Goal: Check status: Check status

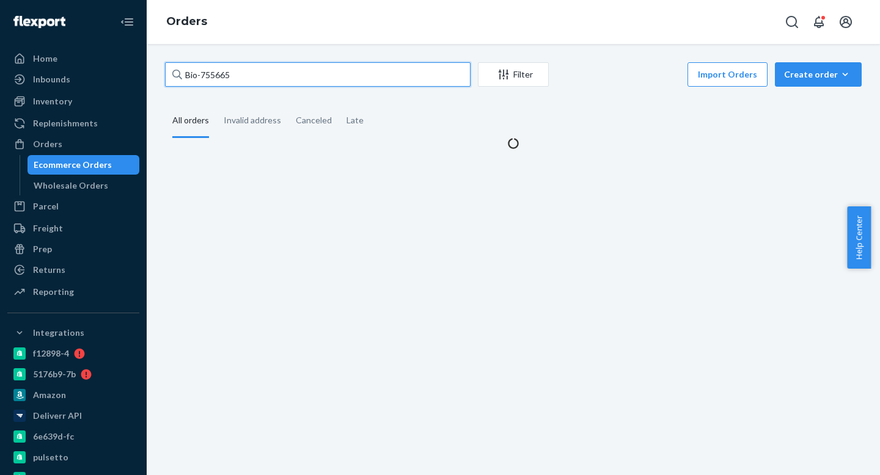
click at [268, 81] on input "Bio-755665" at bounding box center [317, 74] width 305 height 24
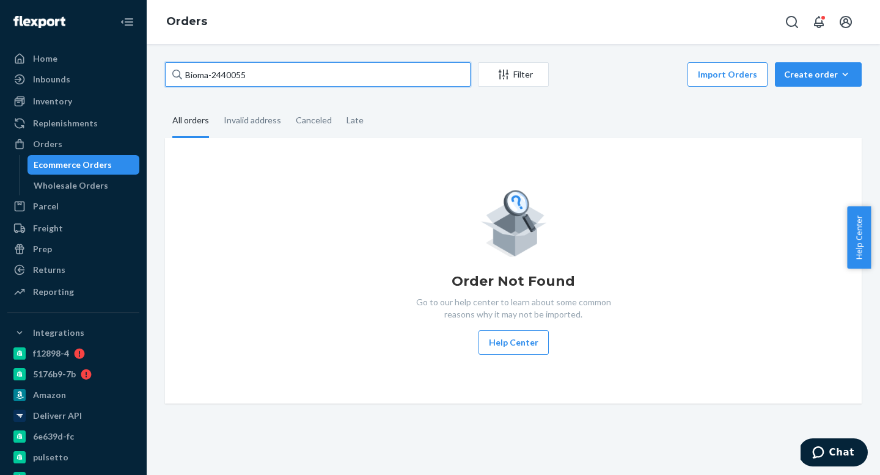
click at [208, 76] on input "Bioma-2440055" at bounding box center [317, 74] width 305 height 24
type input "Bio-2440055"
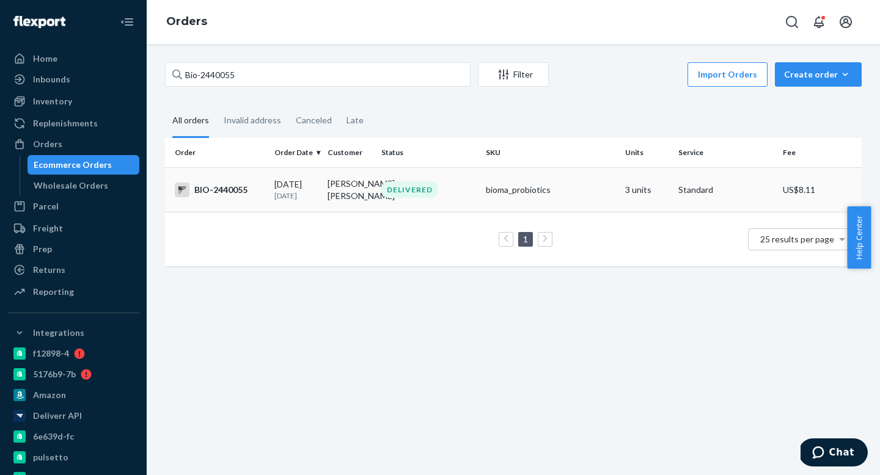
click at [323, 194] on td "[PERSON_NAME] [PERSON_NAME]" at bounding box center [349, 189] width 53 height 45
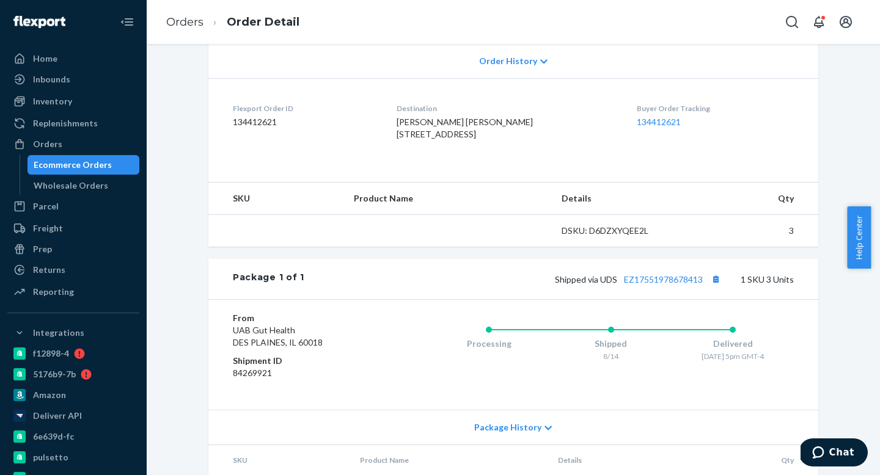
scroll to position [268, 0]
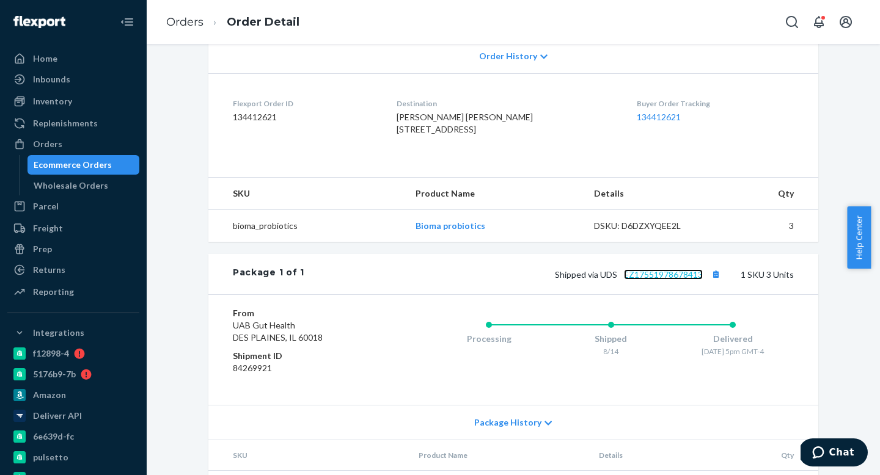
click at [651, 280] on link "EZ17551978678413" at bounding box center [663, 274] width 79 height 10
click at [94, 147] on div "Orders" at bounding box center [74, 144] width 130 height 17
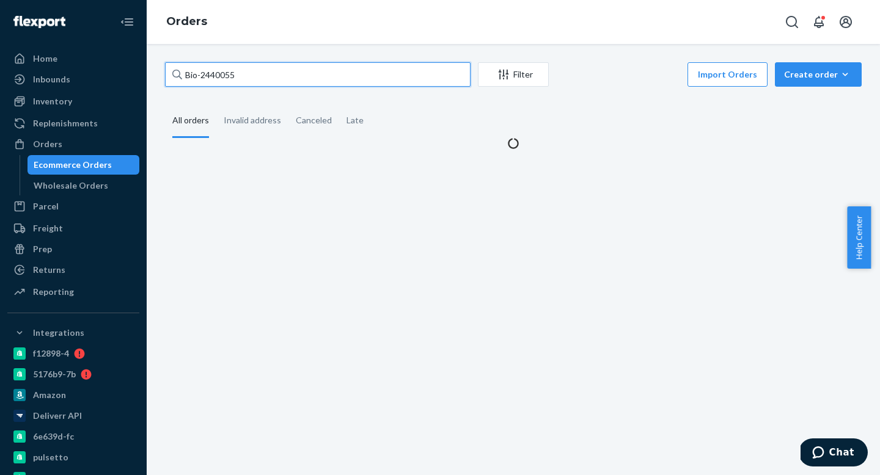
click at [263, 76] on input "Bio-2440055" at bounding box center [317, 74] width 305 height 24
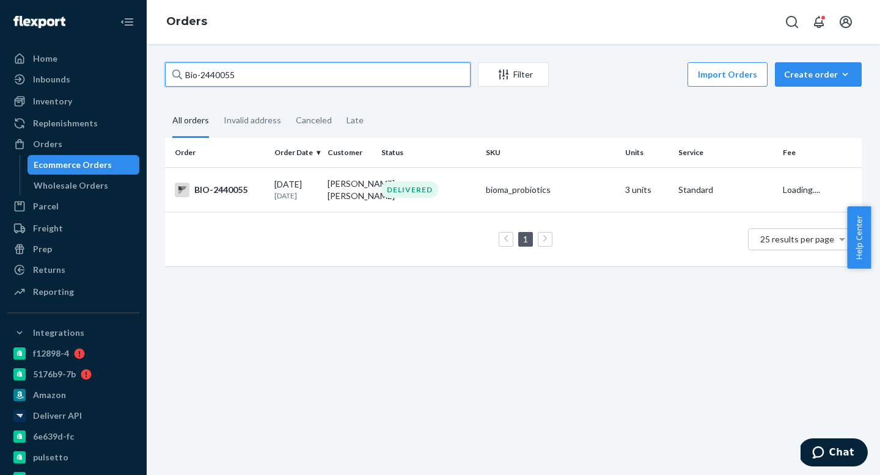
click at [263, 76] on input "Bio-2440055" at bounding box center [317, 74] width 305 height 24
paste input "ma-1295117"
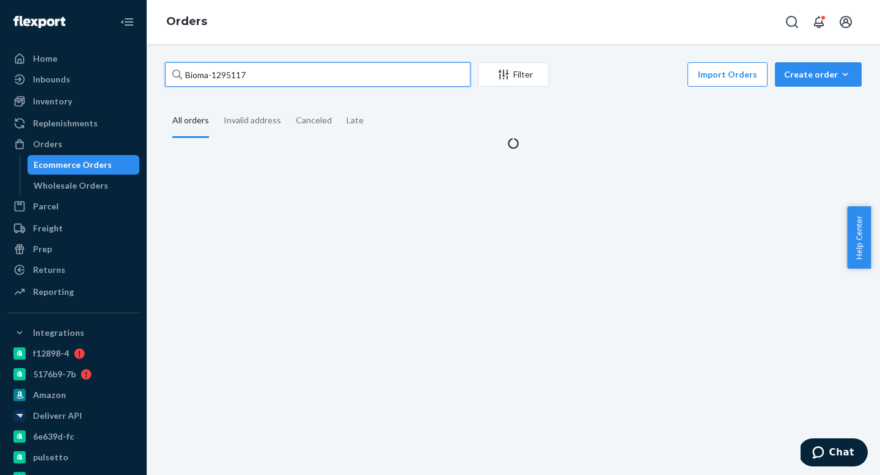
click at [207, 72] on input "Bioma-1295117" at bounding box center [317, 74] width 305 height 24
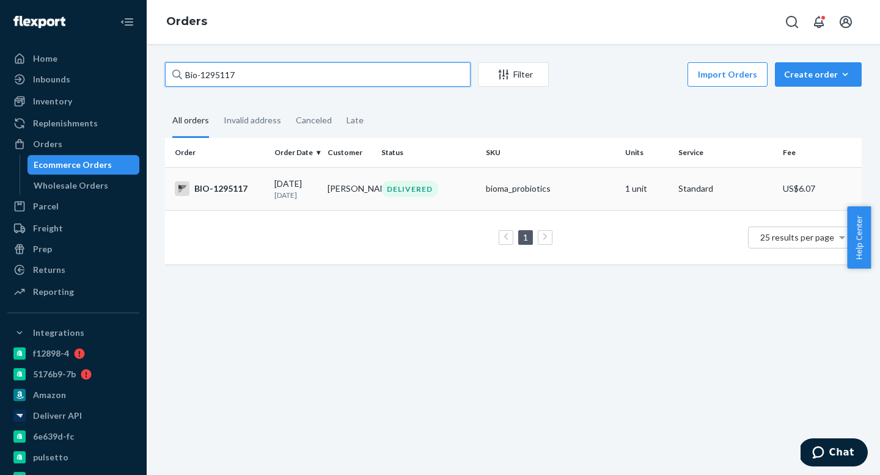
type input "Bio-1295117"
click at [357, 188] on td "[PERSON_NAME]" at bounding box center [349, 188] width 53 height 43
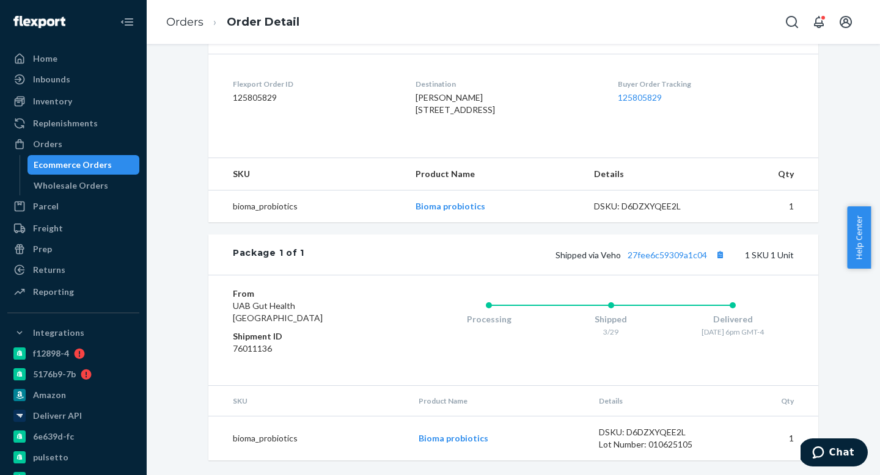
scroll to position [290, 0]
click at [659, 260] on link "27fee6c59309a1c04" at bounding box center [666, 255] width 79 height 10
click at [73, 150] on div "Orders" at bounding box center [74, 144] width 130 height 17
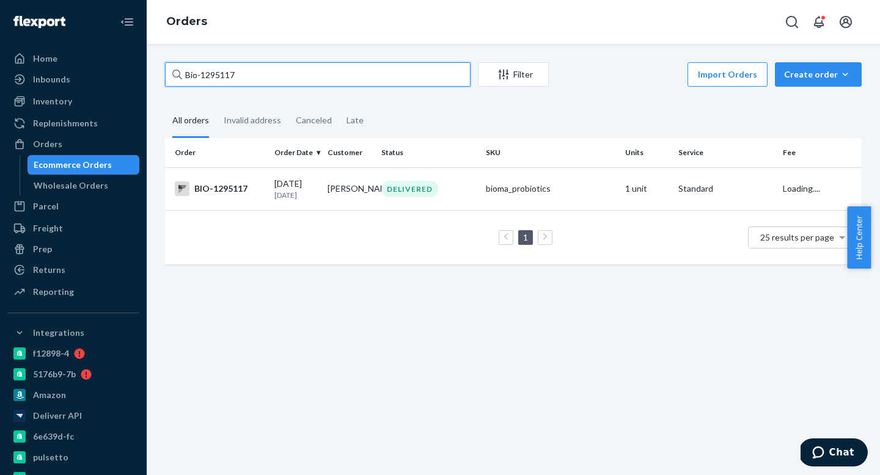
click at [250, 71] on input "Bio-1295117" at bounding box center [317, 74] width 305 height 24
paste input "ma-844520"
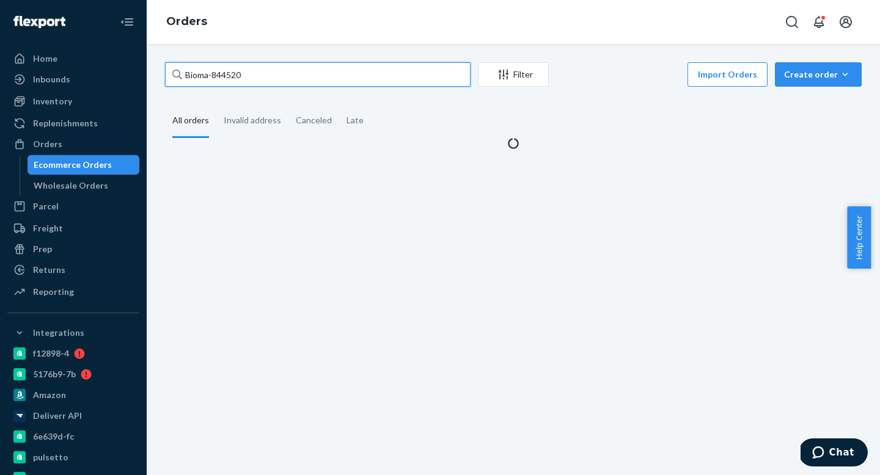
click at [207, 75] on input "Bioma-844520" at bounding box center [317, 74] width 305 height 24
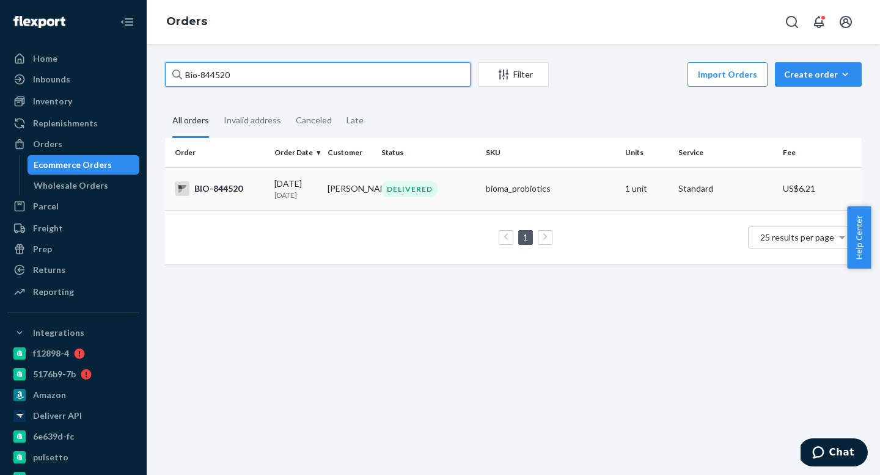
type input "Bio-844520"
click at [342, 185] on td "[PERSON_NAME]" at bounding box center [349, 188] width 53 height 43
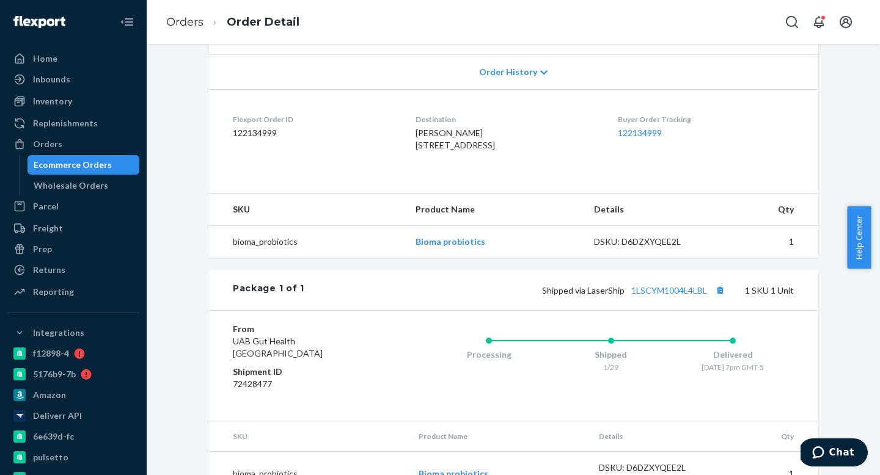
scroll to position [312, 0]
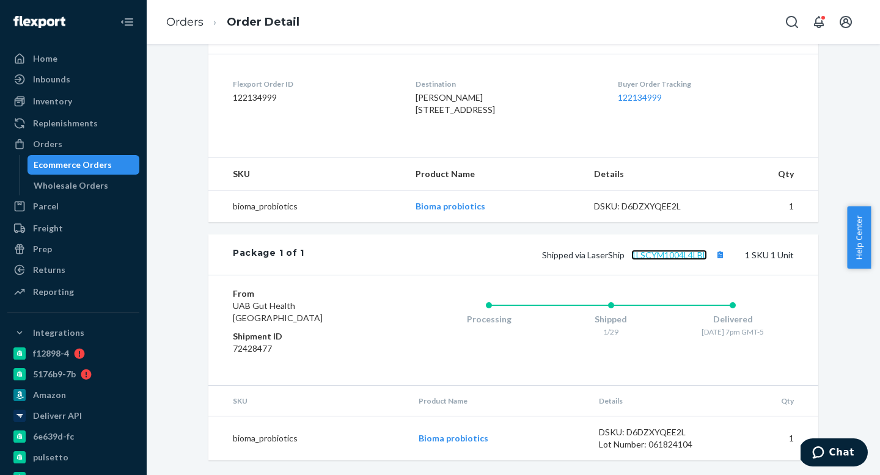
click at [662, 254] on link "1LSCYM1004L4LBL" at bounding box center [669, 255] width 76 height 10
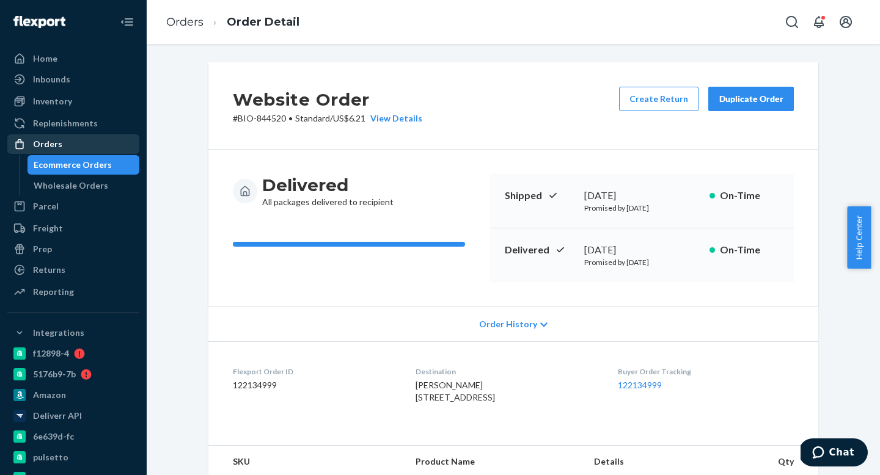
click at [68, 150] on div "Orders" at bounding box center [74, 144] width 130 height 17
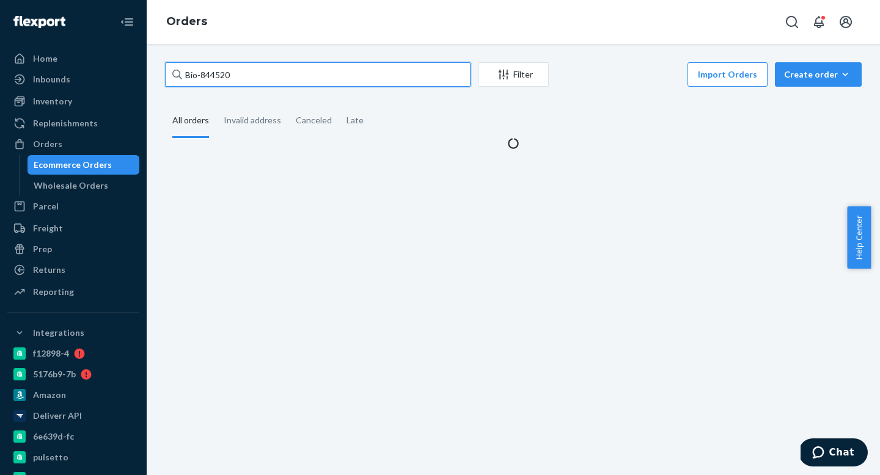
click at [259, 80] on input "Bio-844520" at bounding box center [317, 74] width 305 height 24
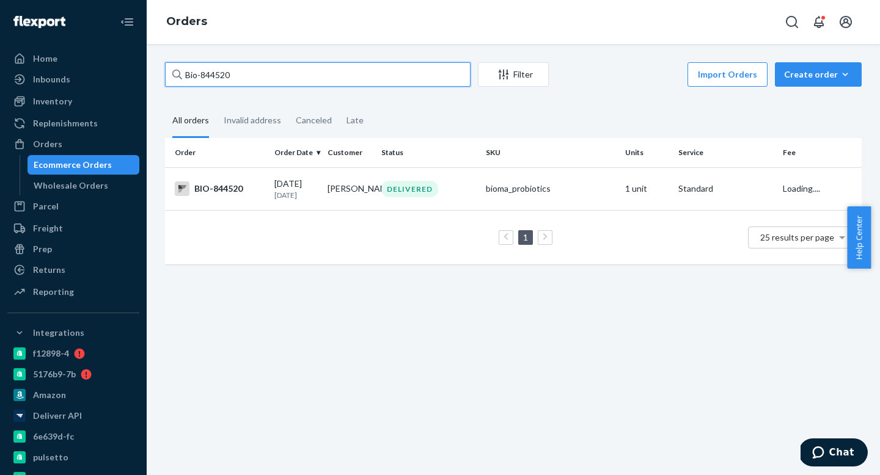
click at [259, 80] on input "Bio-844520" at bounding box center [317, 74] width 305 height 24
paste input "ma-993659"
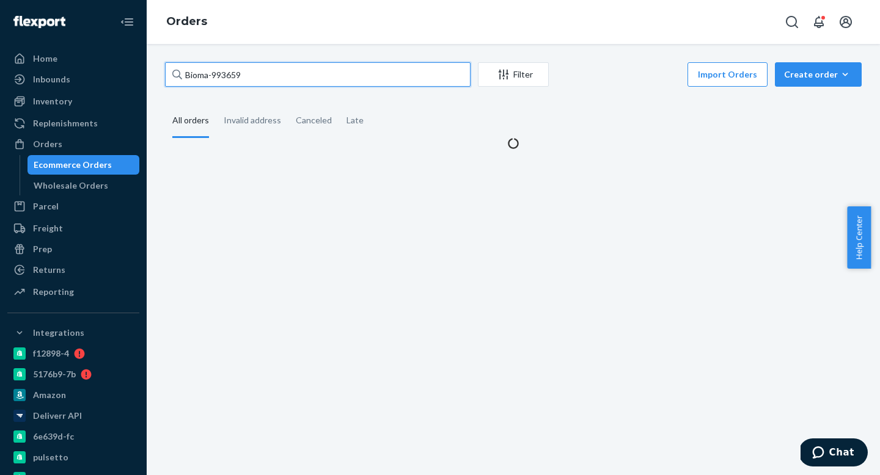
click at [210, 78] on input "Bioma-993659" at bounding box center [317, 74] width 305 height 24
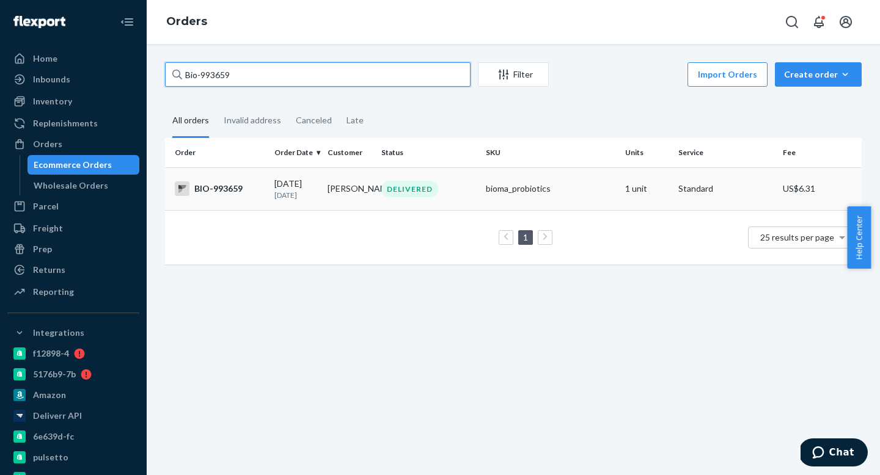
type input "Bio-993659"
click at [290, 177] on td "[DATE] [DATE]" at bounding box center [295, 188] width 53 height 43
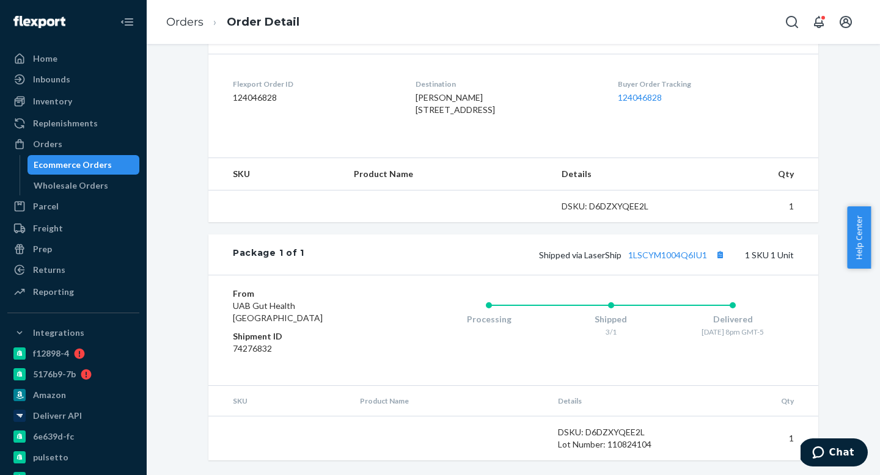
scroll to position [312, 0]
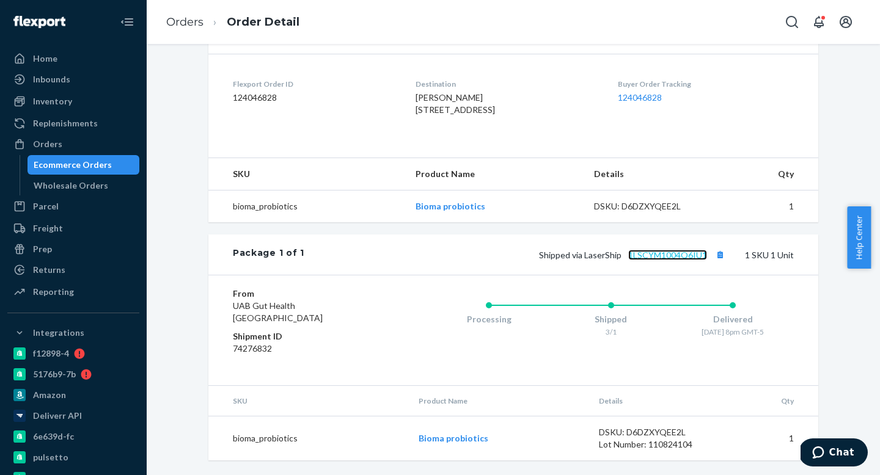
click at [679, 252] on link "1LSCYM1004Q6IU1" at bounding box center [667, 255] width 79 height 10
click at [78, 139] on div "Orders" at bounding box center [74, 144] width 130 height 17
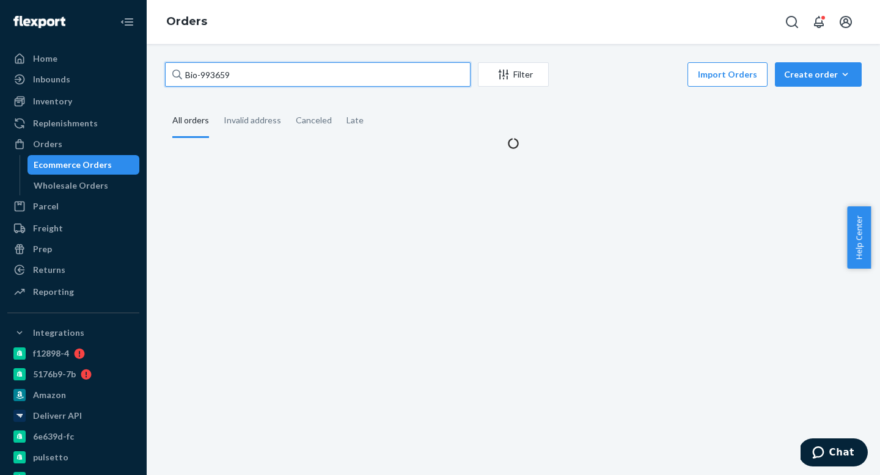
click at [243, 78] on input "Bio-993659" at bounding box center [317, 74] width 305 height 24
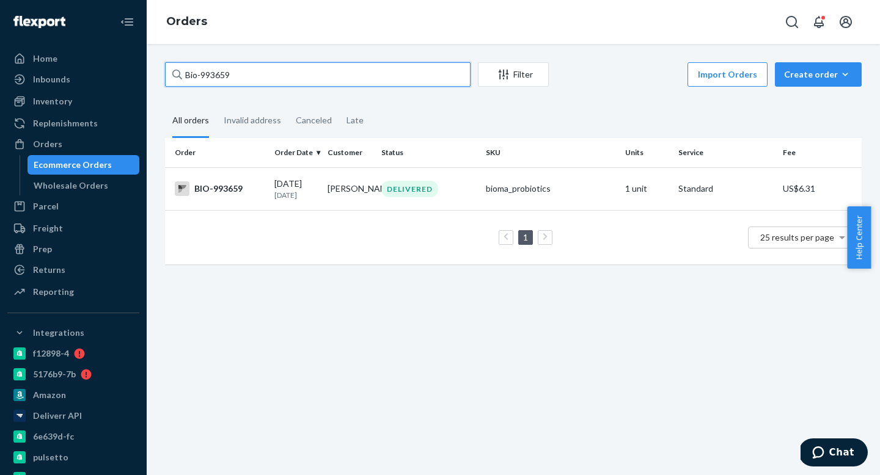
click at [243, 78] on input "Bio-993659" at bounding box center [317, 74] width 305 height 24
paste input "ma-734293"
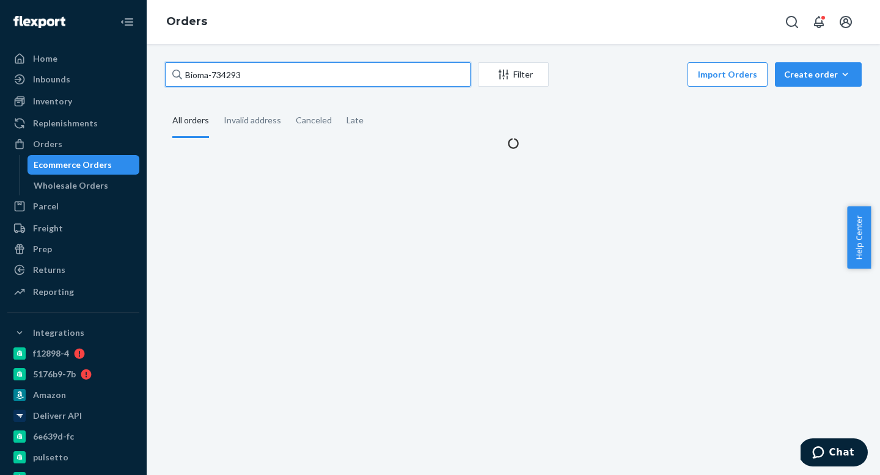
click at [209, 73] on input "Bioma-734293" at bounding box center [317, 74] width 305 height 24
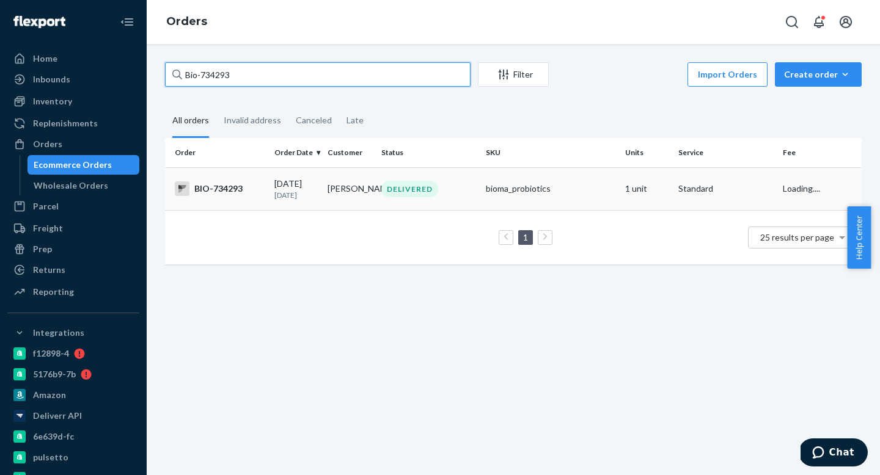
type input "Bio-734293"
click at [340, 188] on td "[PERSON_NAME]" at bounding box center [349, 188] width 53 height 43
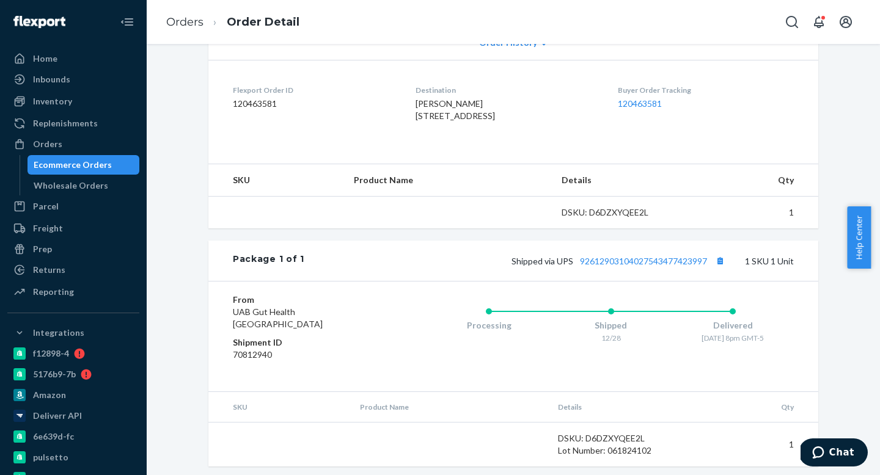
scroll to position [291, 0]
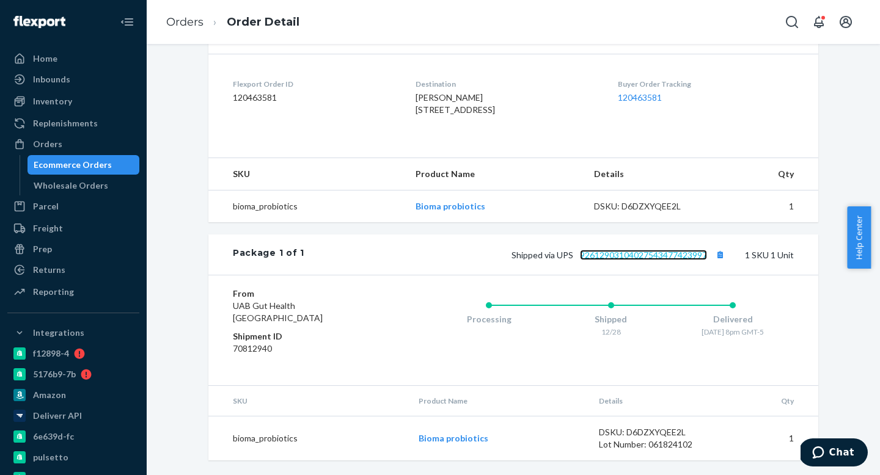
click at [664, 260] on link "92612903104027543477423997" at bounding box center [643, 255] width 127 height 10
click at [80, 152] on div "Orders" at bounding box center [74, 144] width 130 height 17
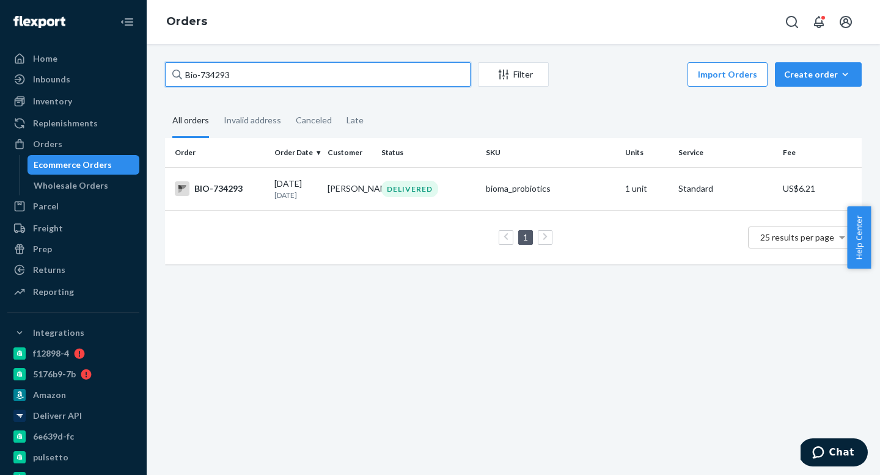
click at [253, 76] on input "Bio-734293" at bounding box center [317, 74] width 305 height 24
paste input "ma-1525038"
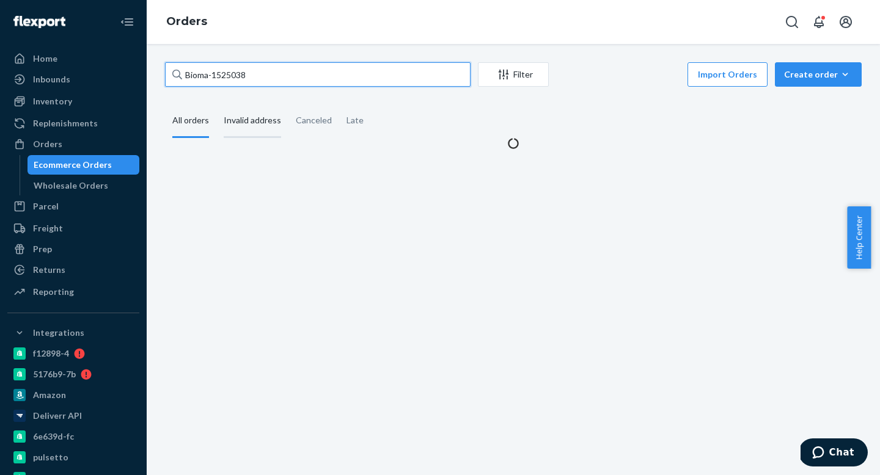
drag, startPoint x: 208, startPoint y: 75, endPoint x: 223, endPoint y: 125, distance: 52.8
click at [208, 75] on input "Bioma-1525038" at bounding box center [317, 74] width 305 height 24
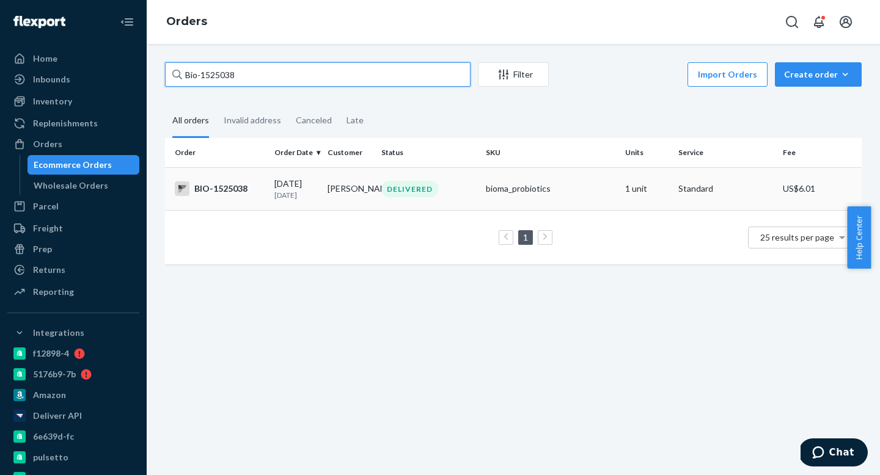
type input "Bio-1525038"
click at [324, 191] on td "[PERSON_NAME]" at bounding box center [349, 188] width 53 height 43
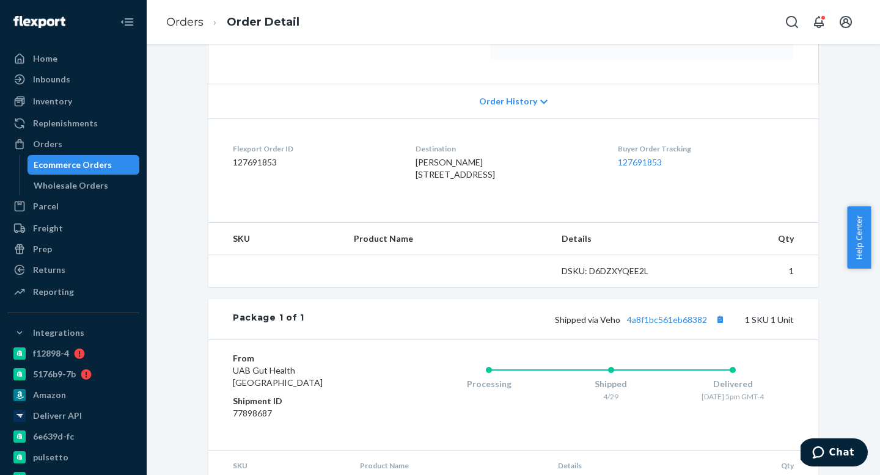
scroll to position [324, 0]
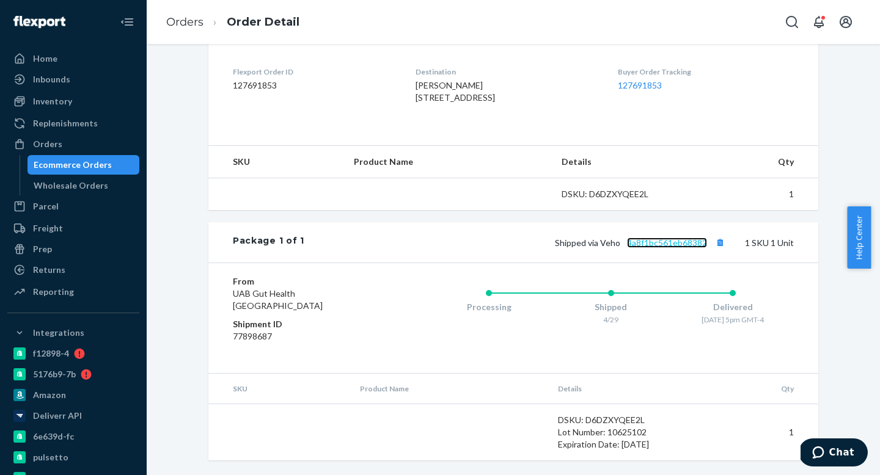
click at [675, 243] on link "4a8f1bc561eb68382" at bounding box center [667, 243] width 80 height 10
